Goal: Information Seeking & Learning: Learn about a topic

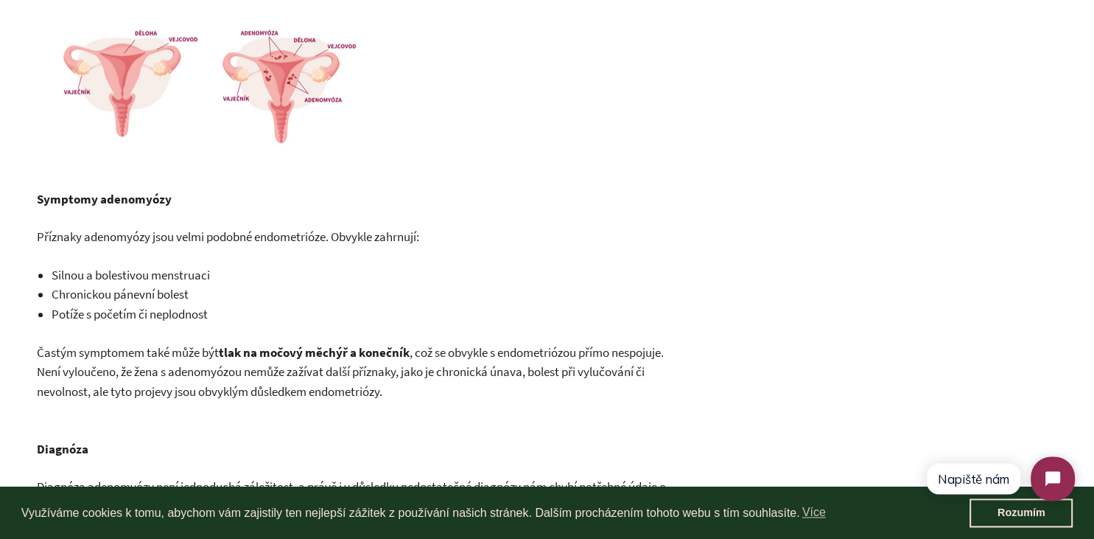
scroll to position [1108, 0]
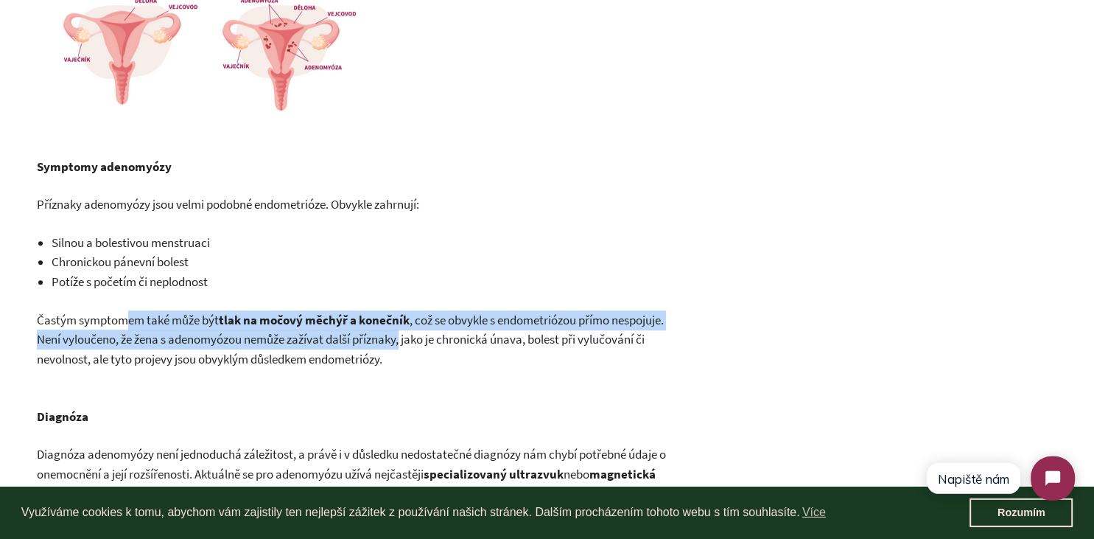
drag, startPoint x: 128, startPoint y: 312, endPoint x: 405, endPoint y: 330, distance: 278.4
click at [405, 330] on p "Častým symptomem také může být tlak na močový měchýř a konečník , což se obvykl…" at bounding box center [361, 339] width 649 height 59
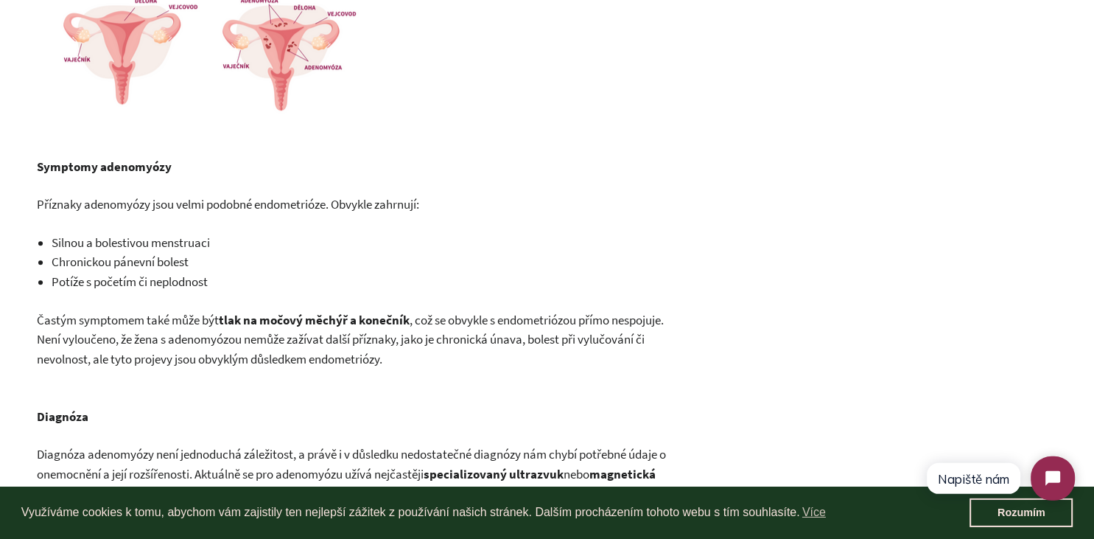
click at [482, 355] on p "Častým symptomem také může být tlak na močový měchýř a konečník , což se obvykl…" at bounding box center [361, 339] width 649 height 59
drag, startPoint x: 508, startPoint y: 322, endPoint x: 596, endPoint y: 327, distance: 87.9
click at [596, 327] on span ", což se obvykle s endometriózou přímo nespojuje. Není vyloučeno, že žena s ade…" at bounding box center [350, 339] width 627 height 55
click at [371, 367] on span ", což se obvykle s endometriózou přímo nespojuje. Není vyloučeno, že žena s ade…" at bounding box center [350, 339] width 627 height 55
drag, startPoint x: 470, startPoint y: 324, endPoint x: 621, endPoint y: 356, distance: 153.8
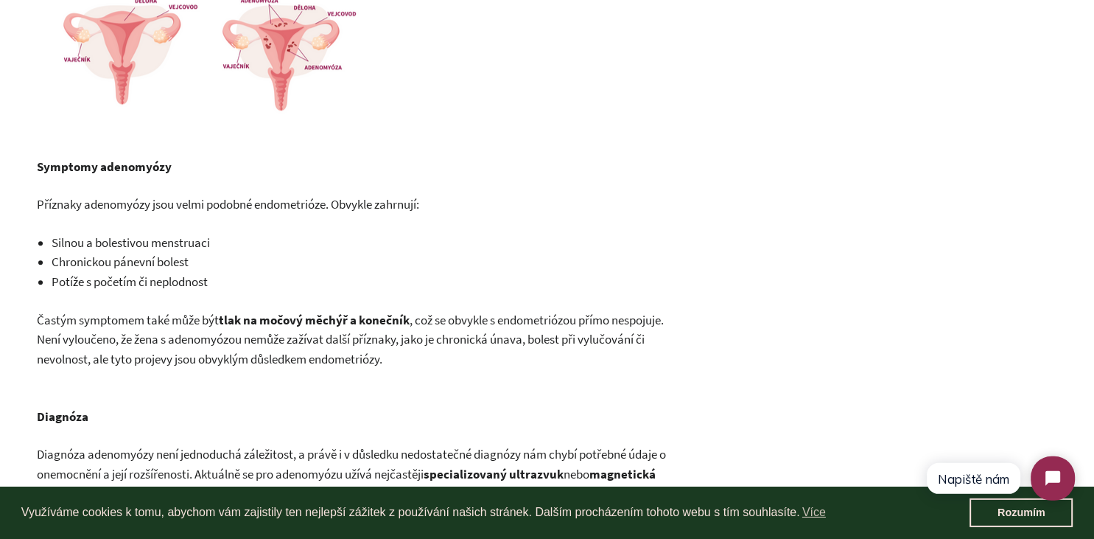
click at [621, 356] on p "Častým symptomem také může být tlak na močový měchýř a konečník , což se obvykl…" at bounding box center [361, 339] width 649 height 59
click at [501, 374] on div "Po březnovém připomenutí endometriózy se ještě na chvíli zastavme u adenomyózy.…" at bounding box center [361, 107] width 649 height 1408
drag, startPoint x: 457, startPoint y: 341, endPoint x: 644, endPoint y: 346, distance: 187.3
click at [644, 346] on span ", což se obvykle s endometriózou přímo nespojuje. Není vyloučeno, že žena s ade…" at bounding box center [350, 339] width 627 height 55
click at [615, 402] on p "Diagnóza" at bounding box center [361, 406] width 649 height 39
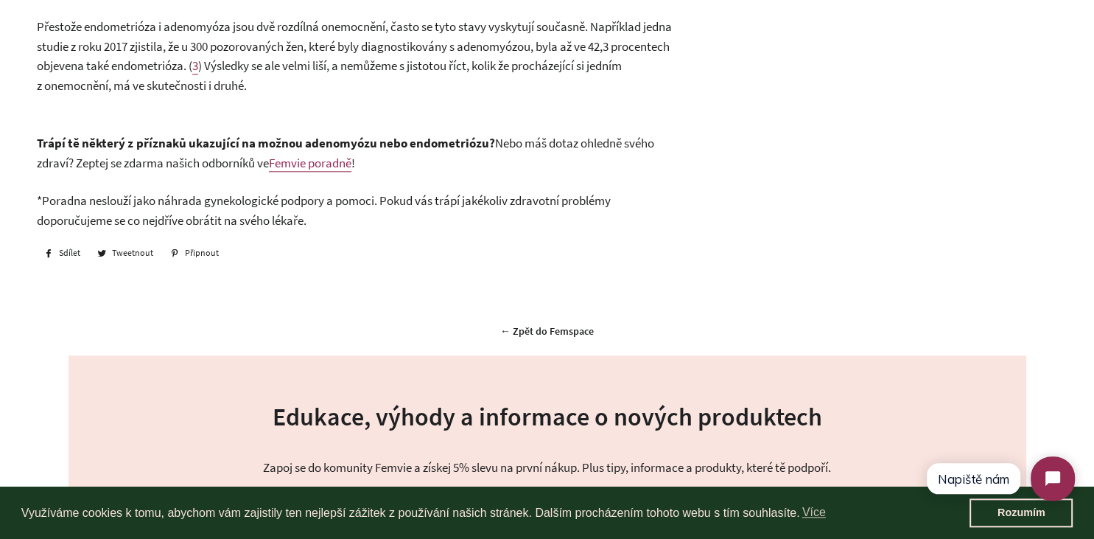
scroll to position [1704, 0]
